Goal: Ask a question

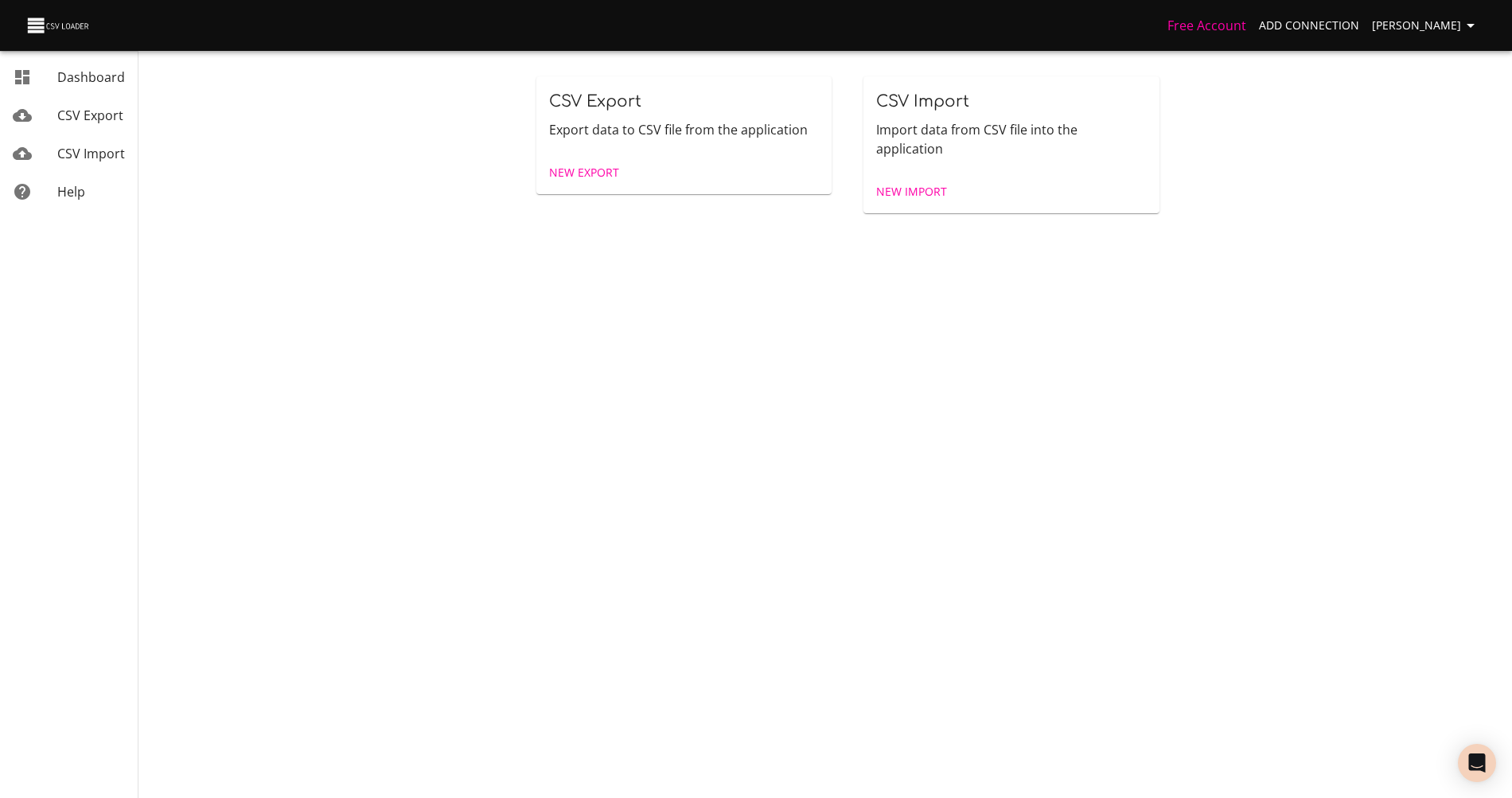
click at [1429, 24] on span "[PERSON_NAME]" at bounding box center [1425, 26] width 108 height 20
click at [1426, 137] on link "Usage" at bounding box center [1437, 146] width 102 height 29
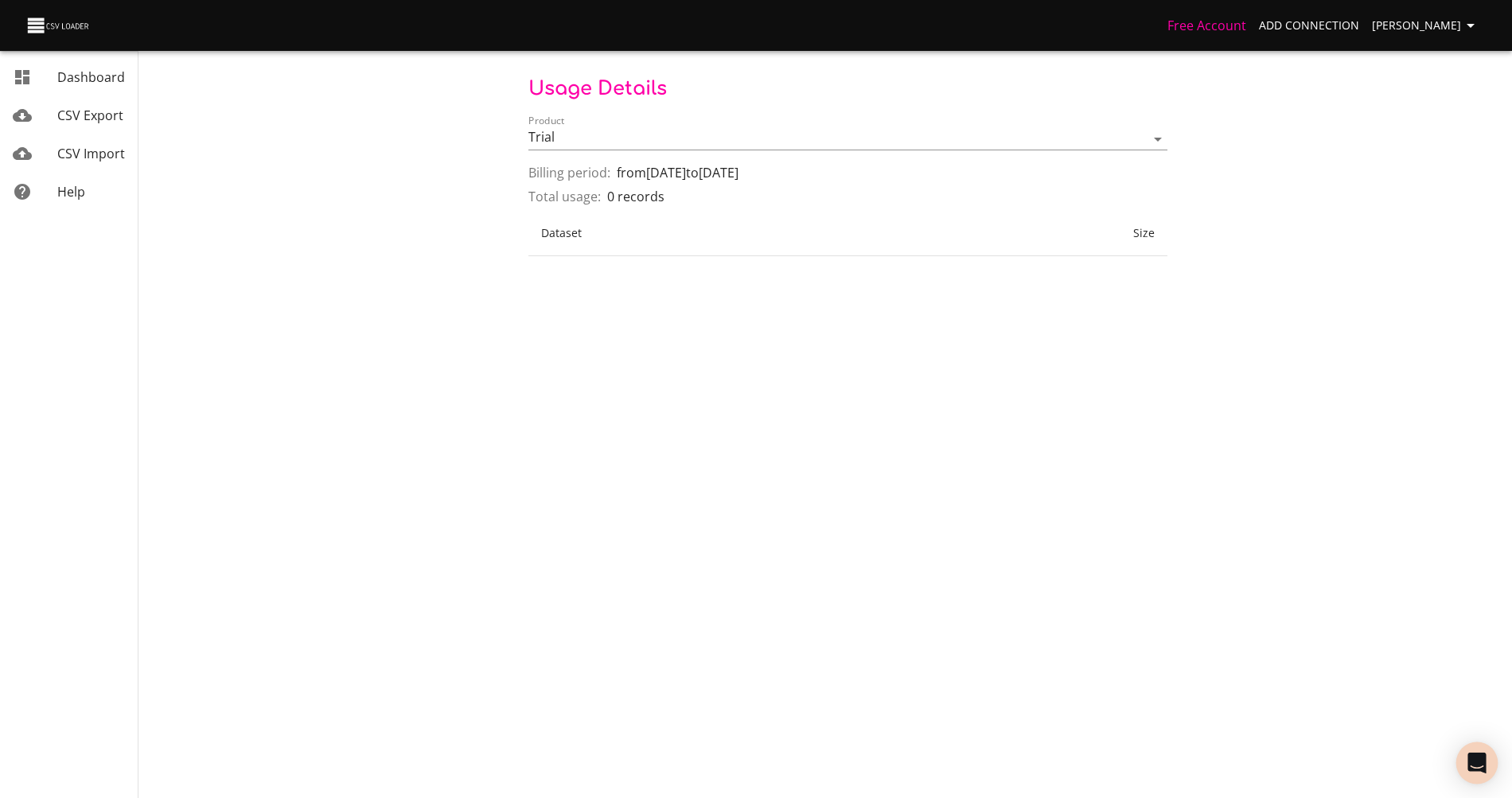
click at [1483, 763] on icon "Open Intercom Messenger" at bounding box center [1477, 763] width 18 height 21
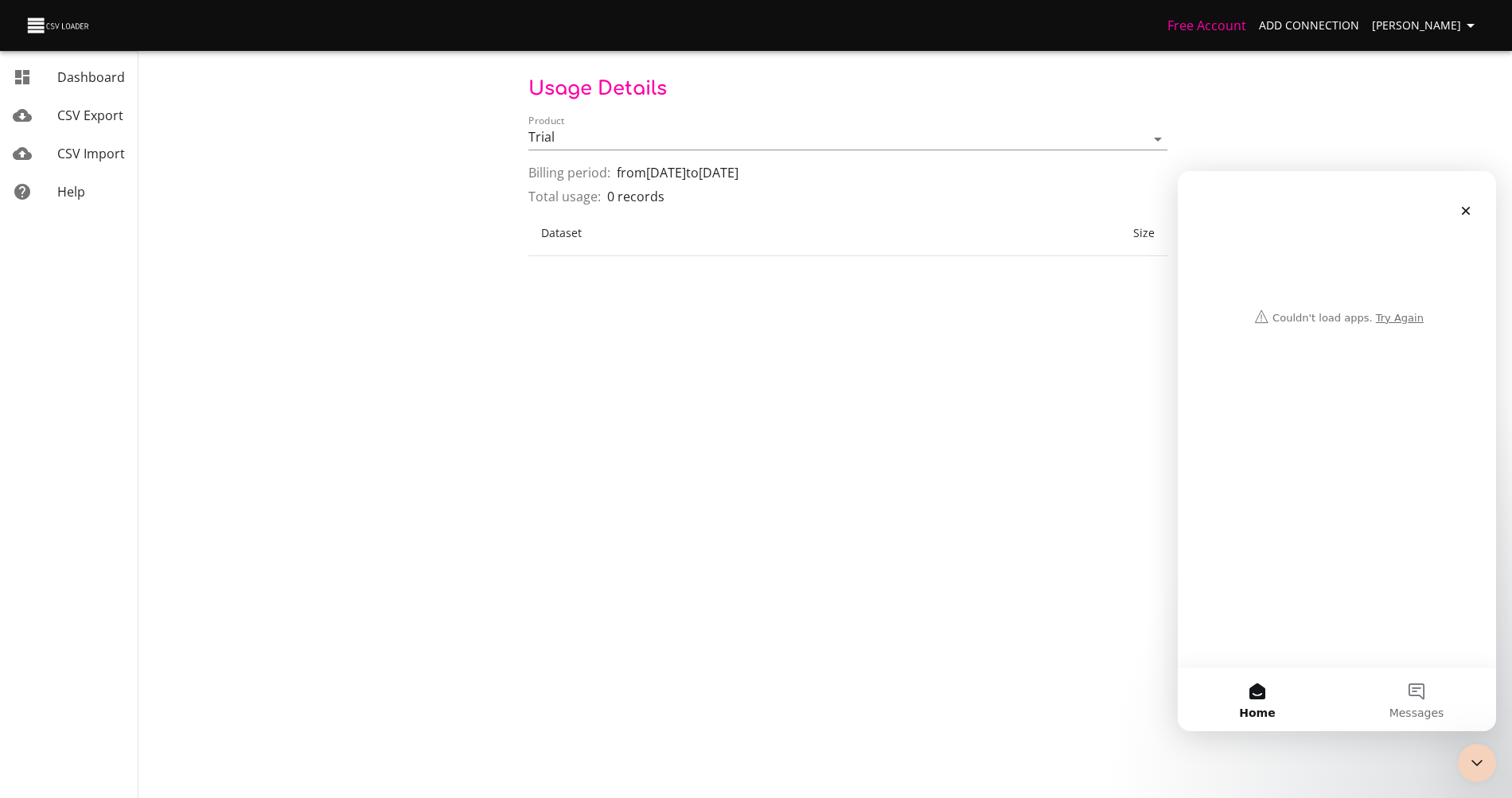
click at [1384, 323] on div "Intercom messenger" at bounding box center [1336, 251] width 286 height 160
click at [1395, 315] on div "Intercom messenger" at bounding box center [1336, 251] width 286 height 160
click at [1422, 681] on button "Messages" at bounding box center [1415, 700] width 159 height 64
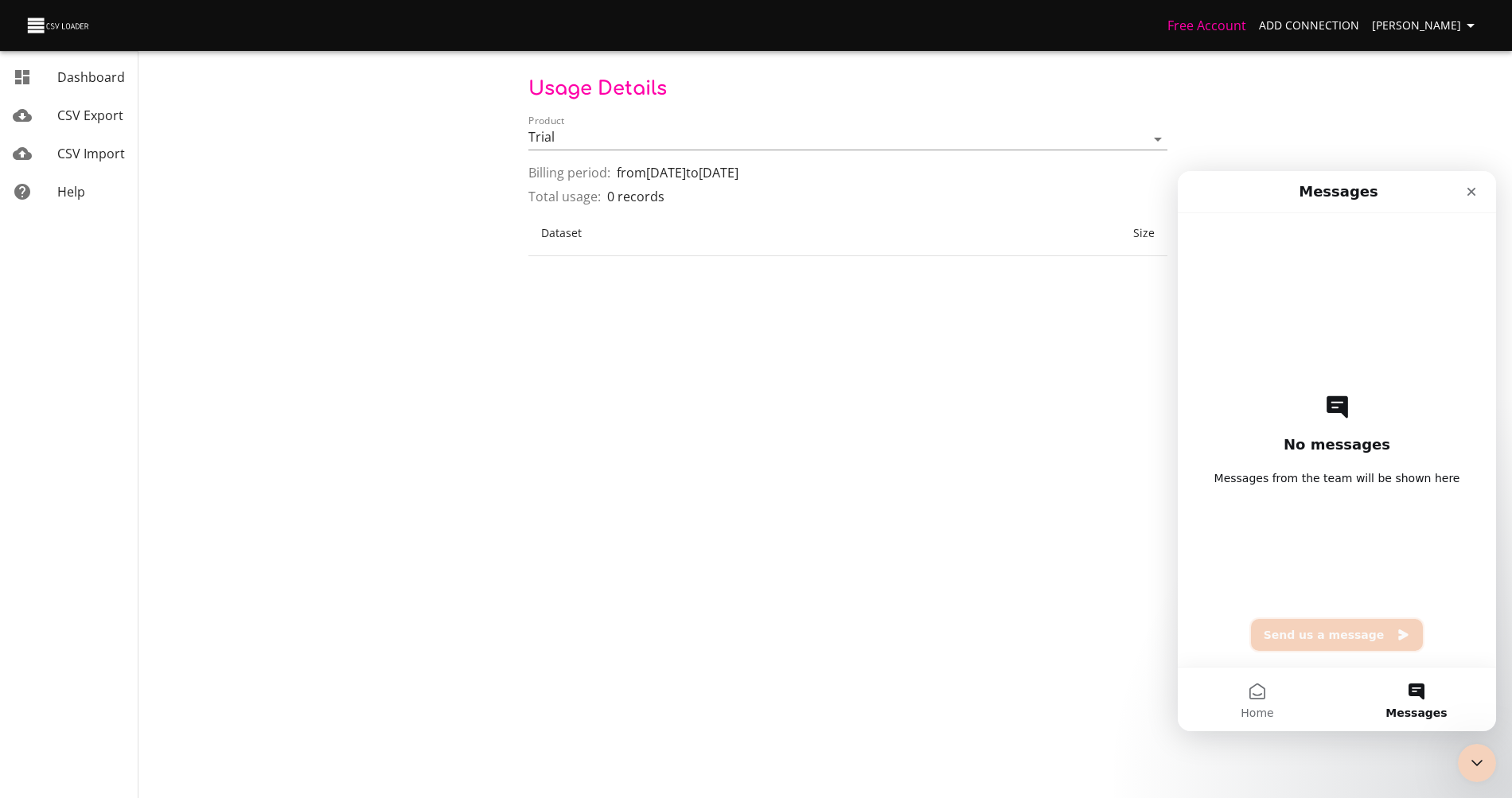
click at [1354, 638] on button "Send us a message" at bounding box center [1337, 635] width 173 height 32
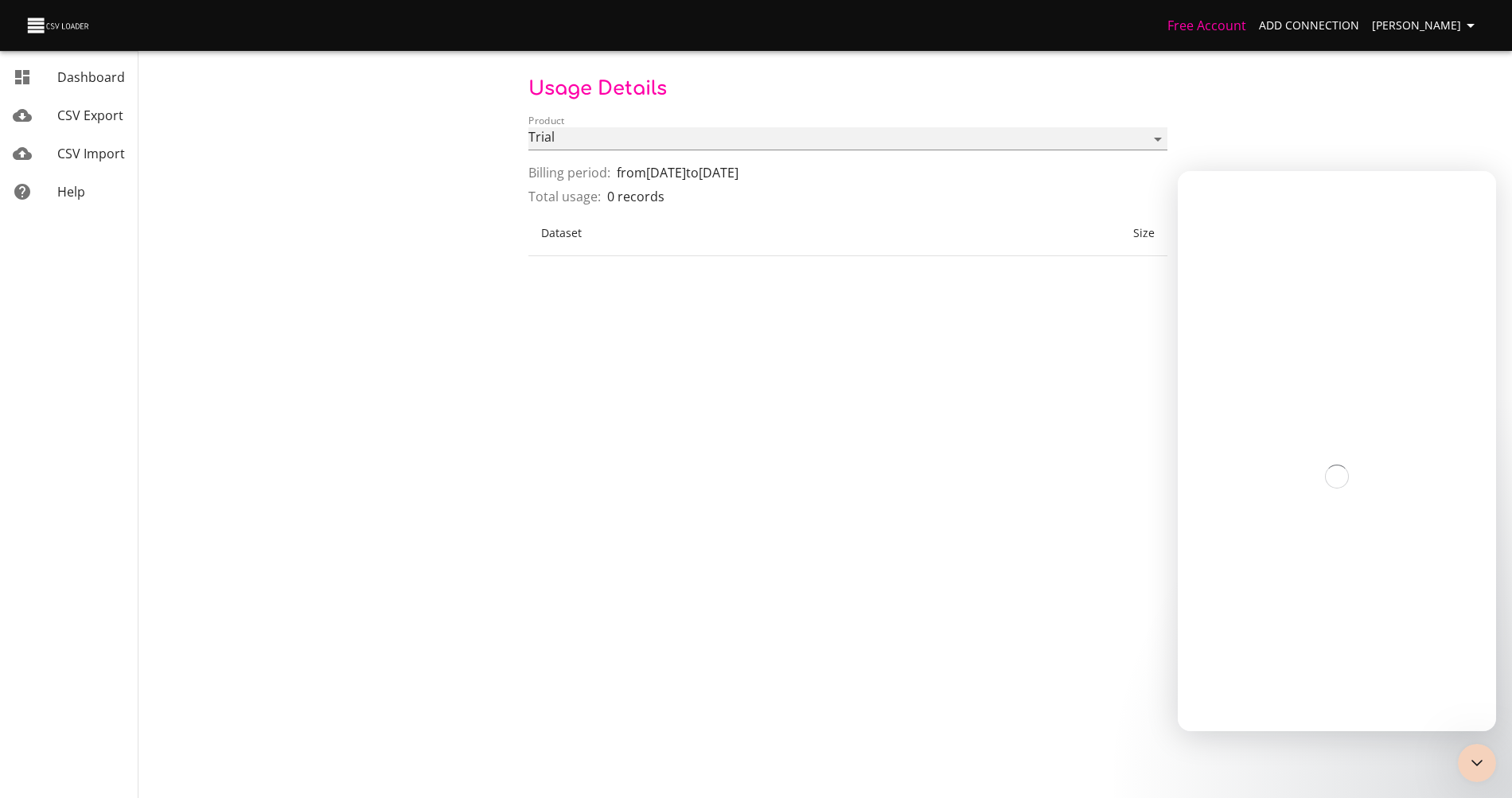
click at [653, 145] on select "Trial" at bounding box center [848, 139] width 639 height 23
click at [633, 289] on body "Free Account Add Connection Anaëlle Doux Dashboard CSV Export CSV Import Help U…" at bounding box center [756, 399] width 1512 height 798
